Goal: Information Seeking & Learning: Learn about a topic

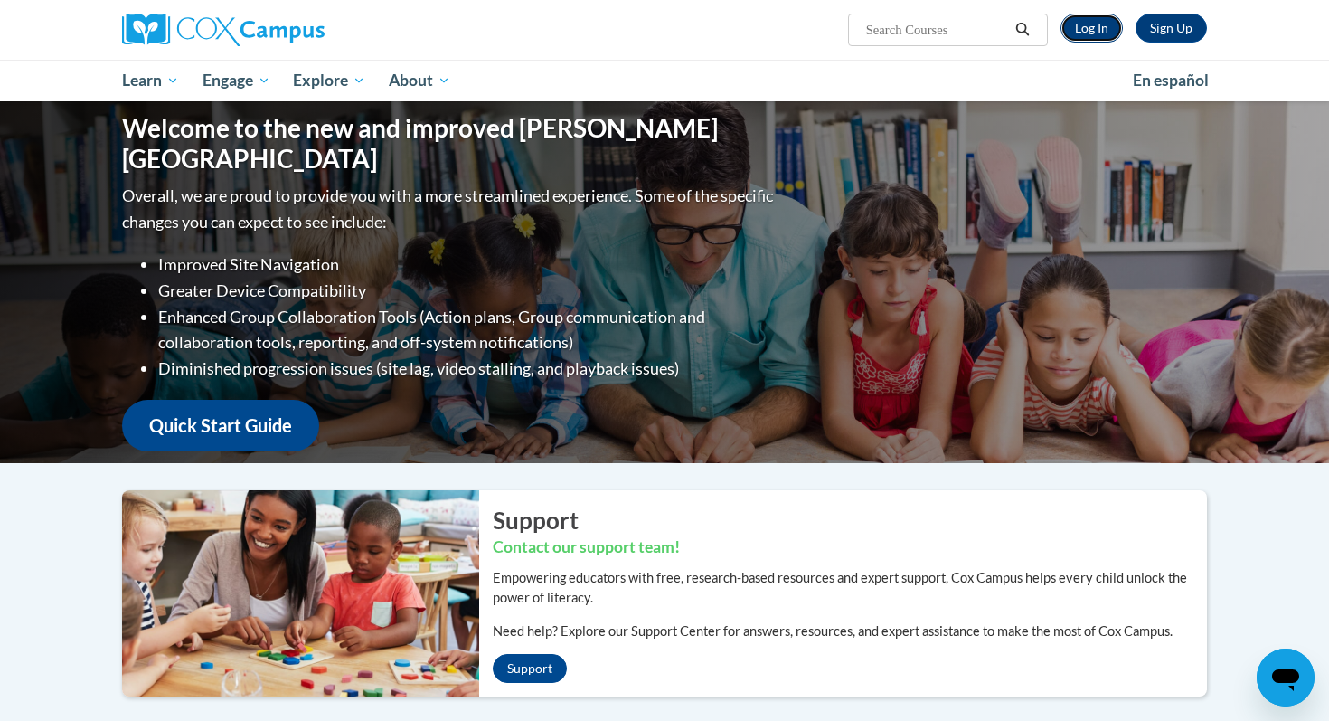
click at [1080, 25] on link "Log In" at bounding box center [1092, 28] width 62 height 29
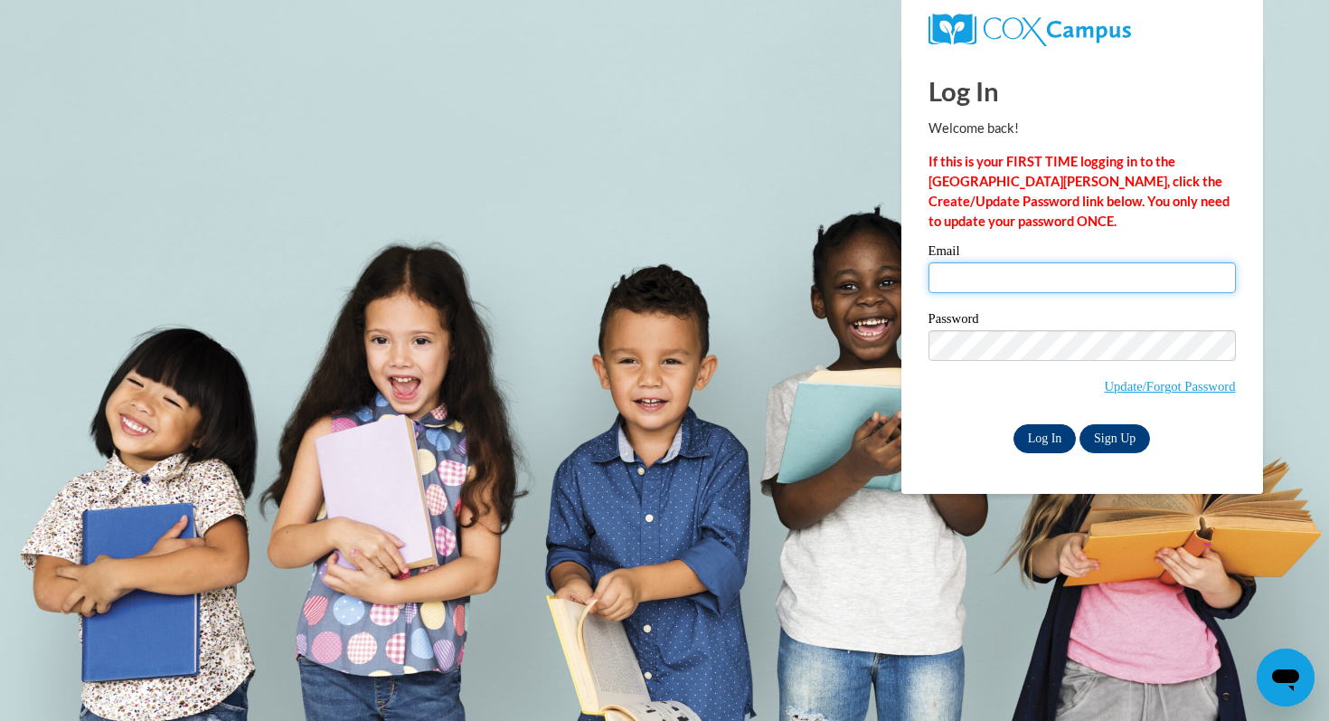
type input "julie.hetzel@muskegonorway.org"
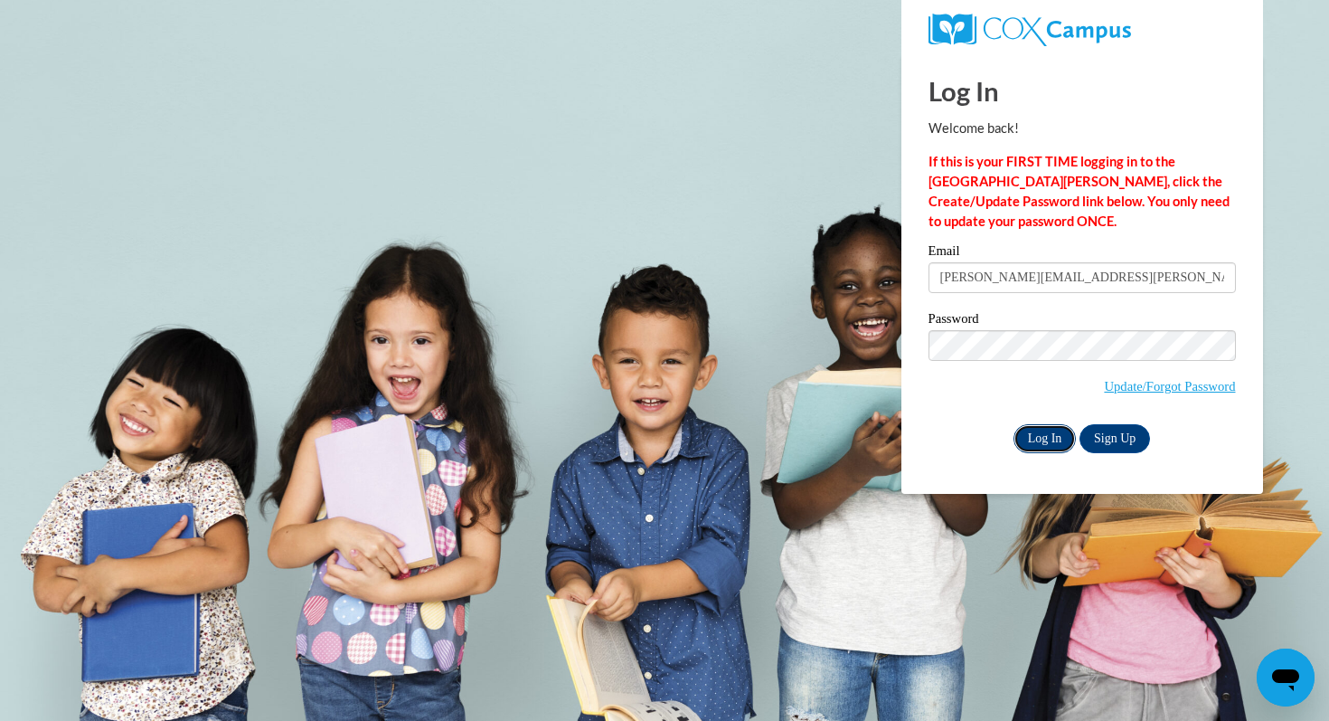
click at [1052, 433] on input "Log In" at bounding box center [1045, 438] width 63 height 29
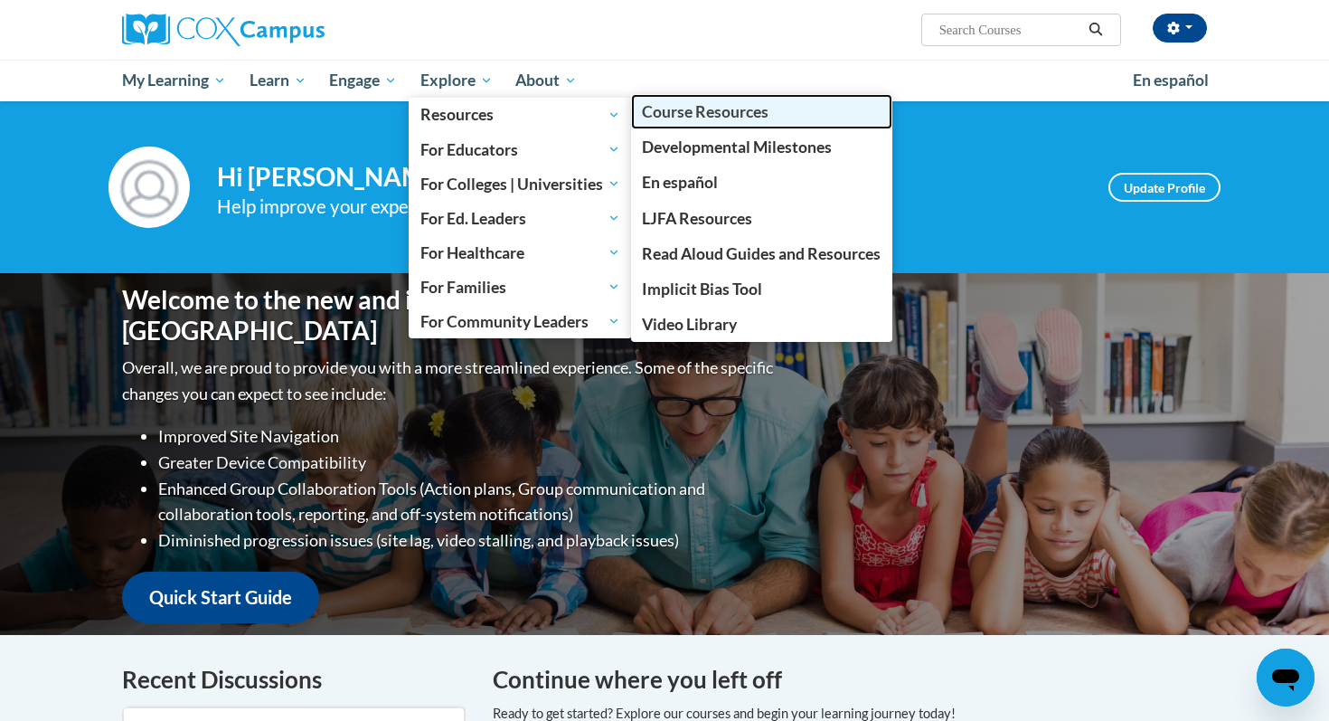
click at [680, 118] on span "Course Resources" at bounding box center [705, 111] width 127 height 19
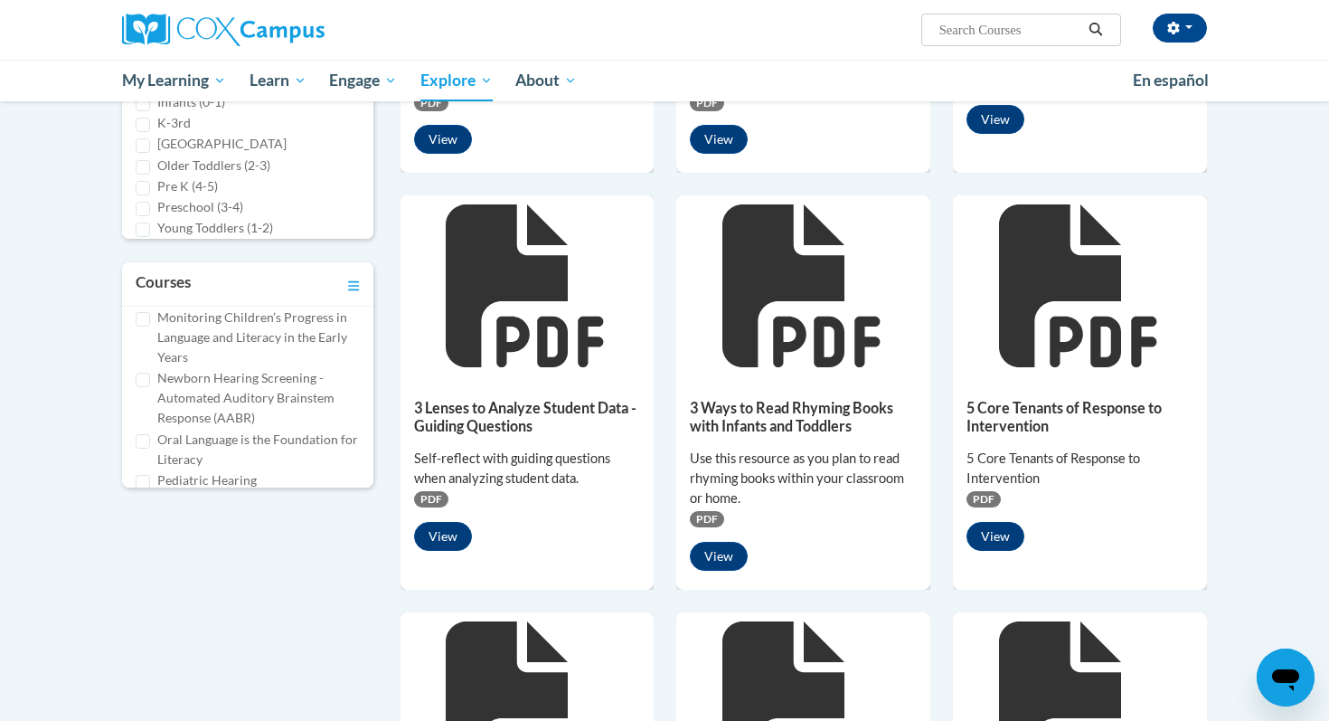
scroll to position [504, 0]
click at [147, 420] on input "Oral Language is the Foundation for Literacy" at bounding box center [143, 423] width 14 height 14
checkbox input "true"
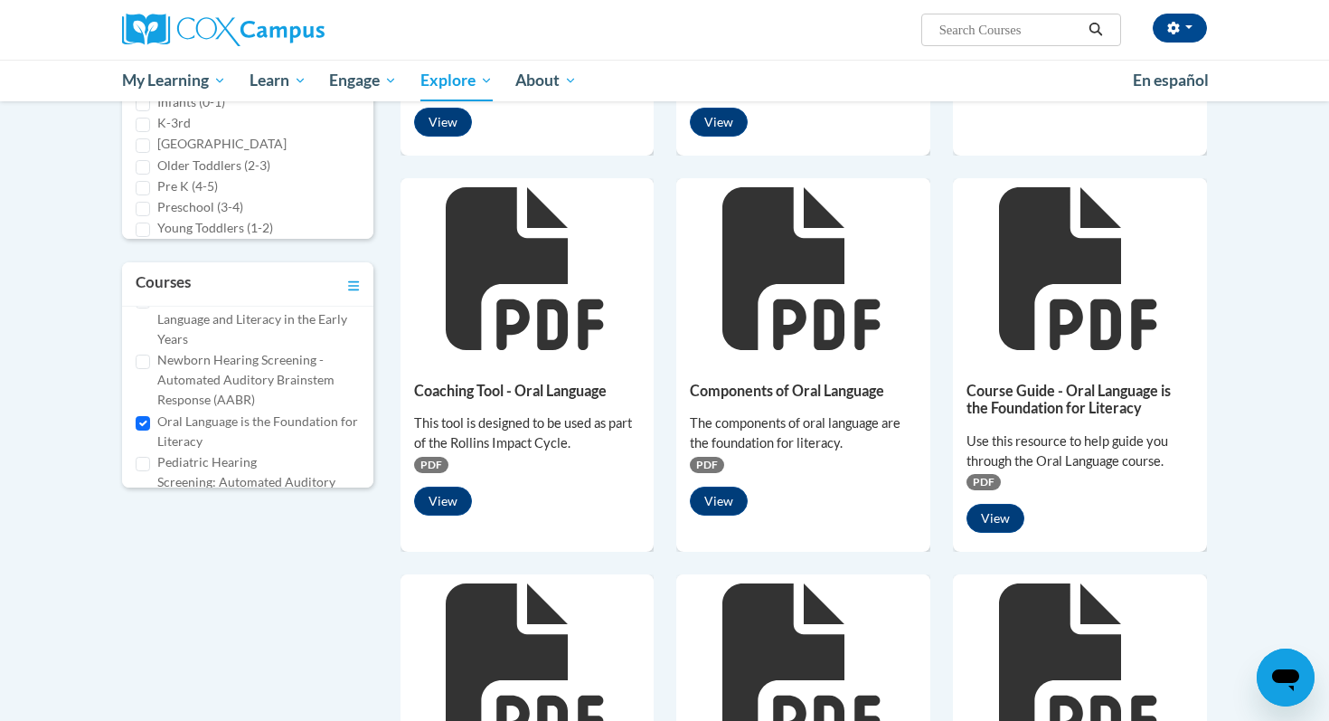
click at [796, 373] on div "Components of Oral Language The components of oral language are the foundation …" at bounding box center [803, 444] width 254 height 170
click at [717, 498] on button "View" at bounding box center [719, 500] width 58 height 29
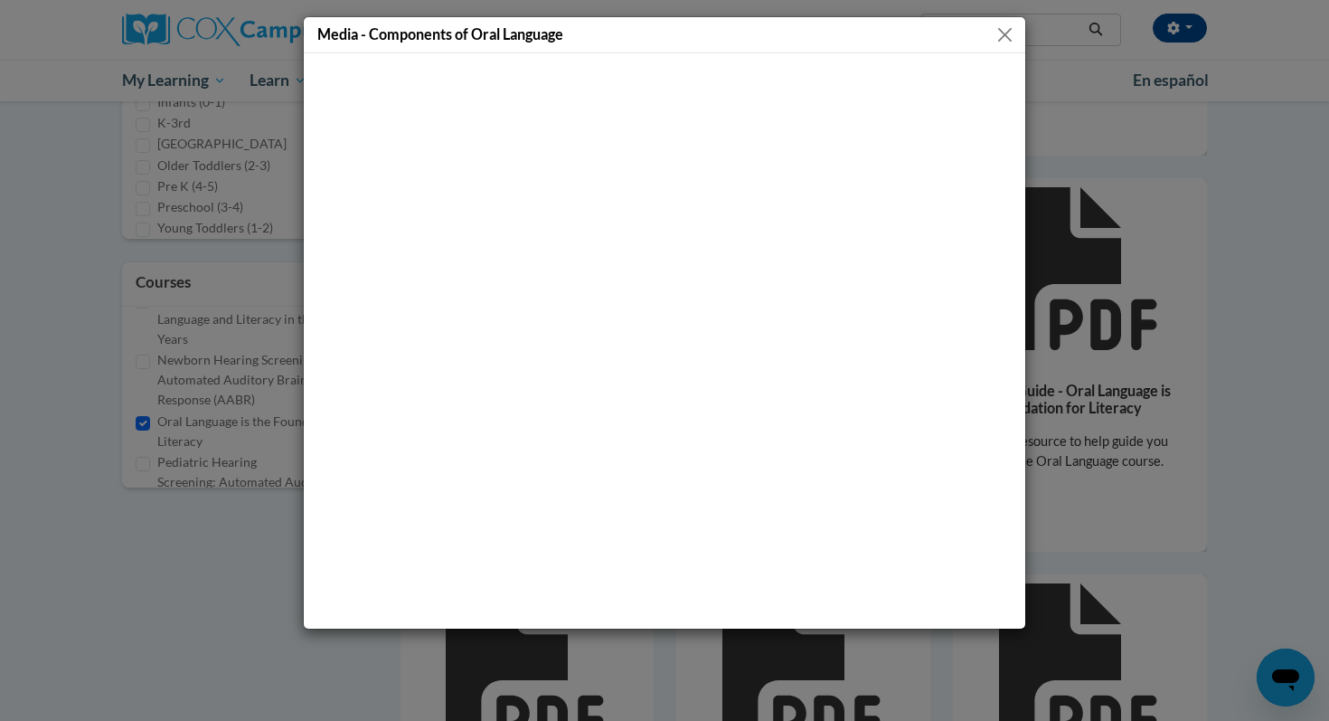
click at [1013, 28] on button "Close" at bounding box center [1005, 35] width 23 height 23
